Goal: Information Seeking & Learning: Learn about a topic

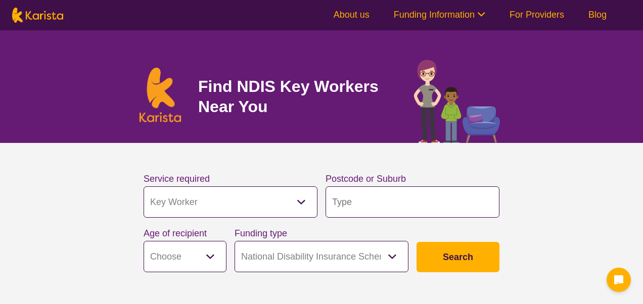
select select "Key Worker"
select select "NDIS"
select select "Key Worker"
select select "NDIS"
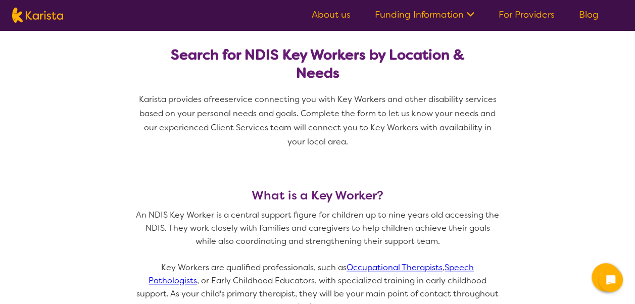
scroll to position [282, 0]
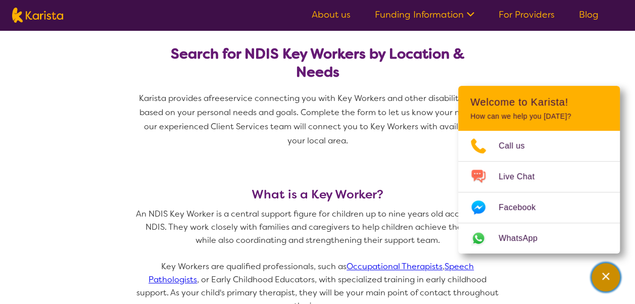
click at [609, 283] on div "Channel Menu" at bounding box center [606, 277] width 20 height 22
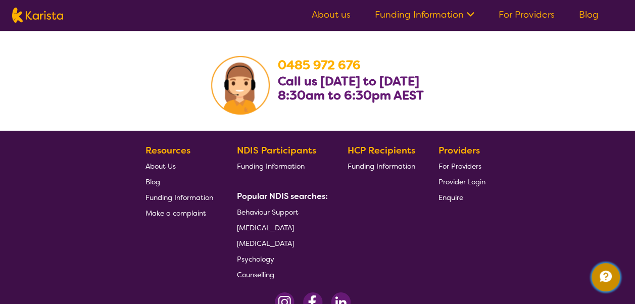
scroll to position [1594, 0]
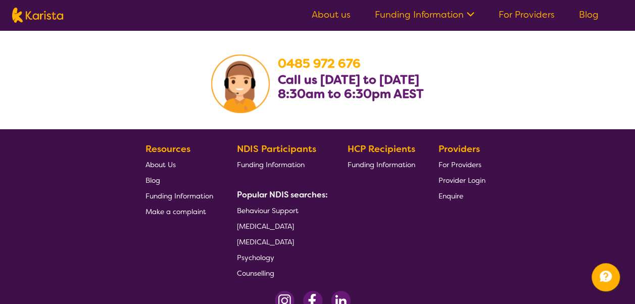
click at [294, 163] on span "Funding Information" at bounding box center [271, 164] width 68 height 9
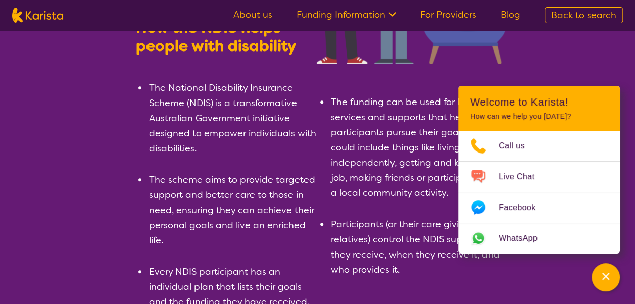
scroll to position [186, 0]
click at [612, 281] on div "Channel Menu" at bounding box center [606, 277] width 20 height 22
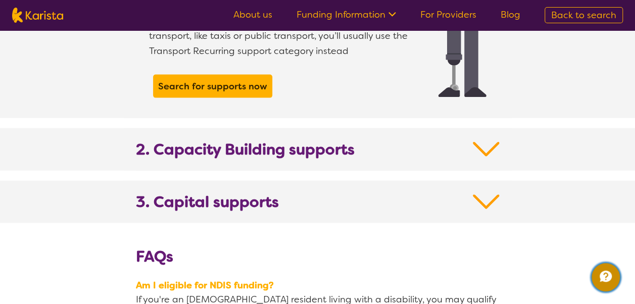
scroll to position [1031, 0]
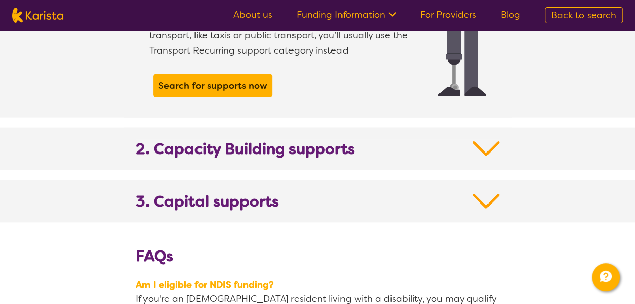
click at [311, 140] on b "2. Capacity Building supports" at bounding box center [245, 149] width 219 height 18
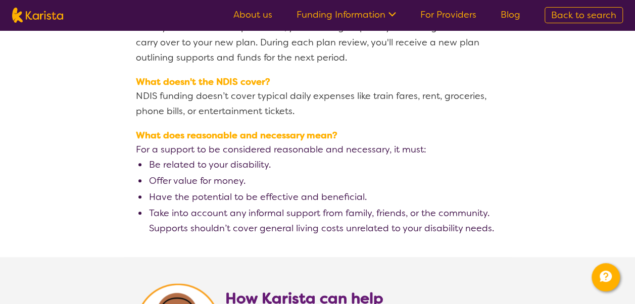
scroll to position [2360, 0]
